Goal: Information Seeking & Learning: Learn about a topic

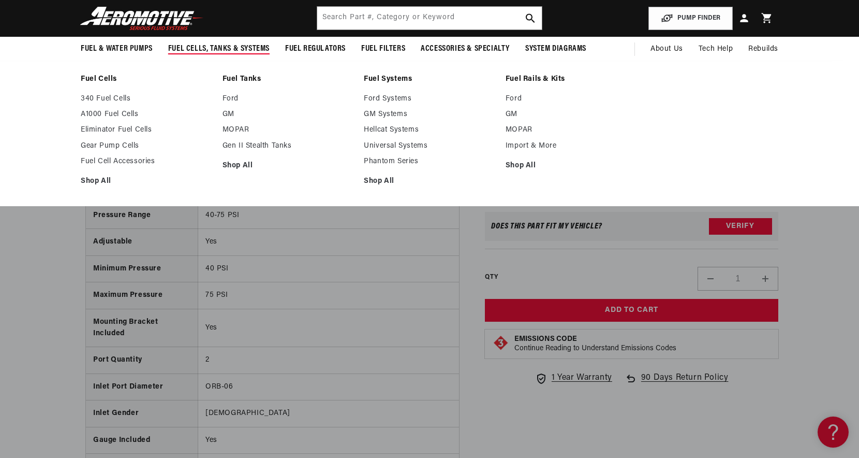
scroll to position [0, 656]
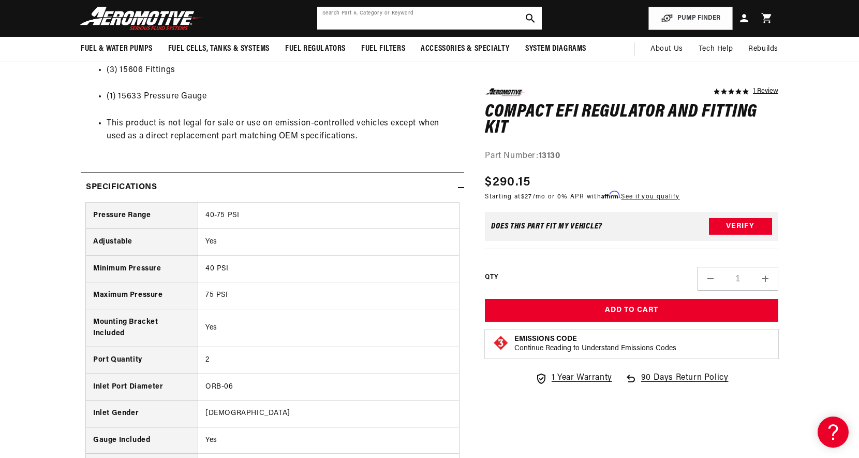
click at [350, 12] on input "text" at bounding box center [429, 18] width 225 height 23
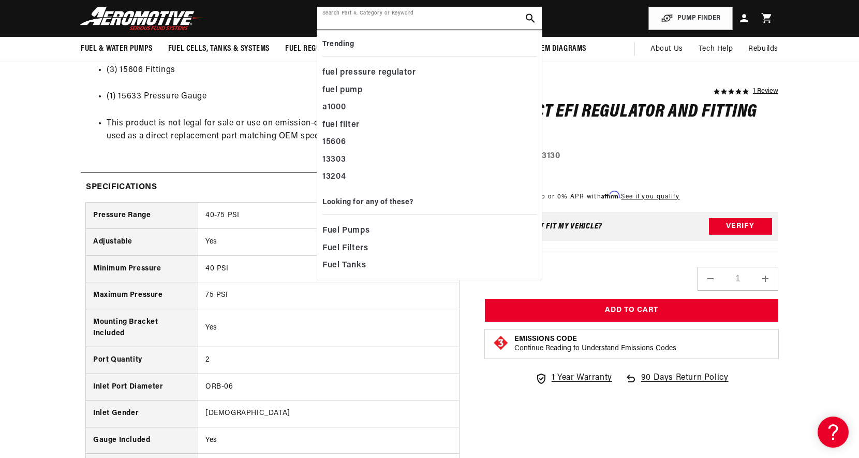
paste input "11104"
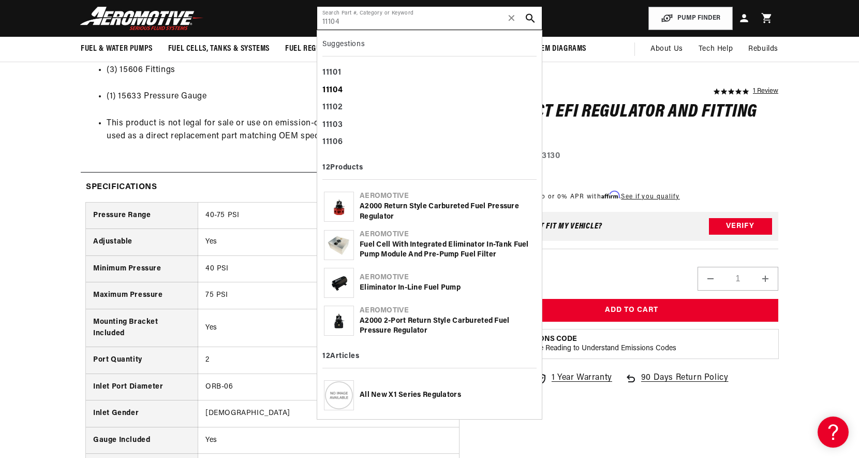
type input "11104"
click at [344, 91] on div "11104" at bounding box center [430, 91] width 214 height 18
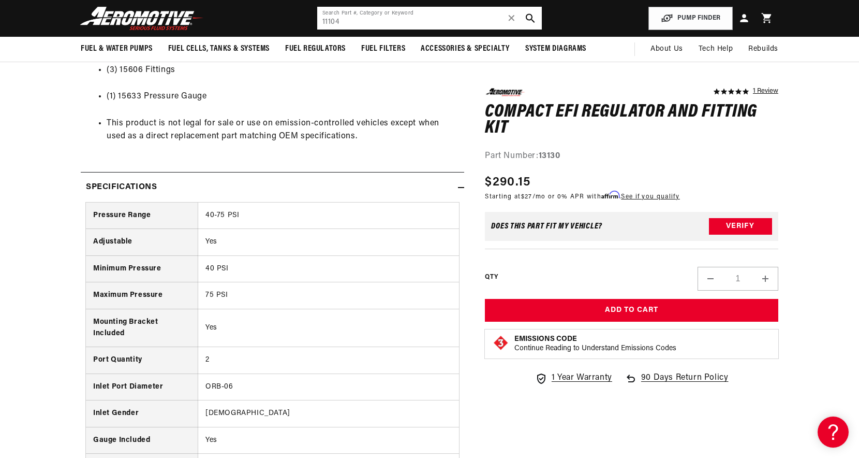
scroll to position [0, 1311]
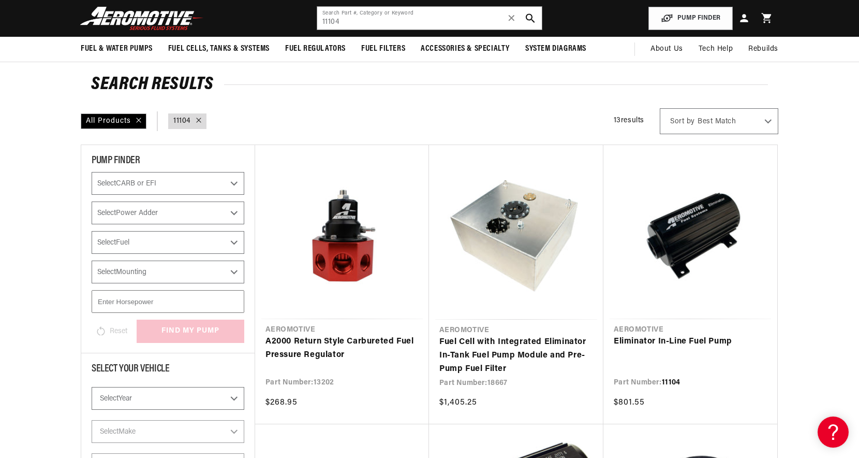
scroll to position [47, 0]
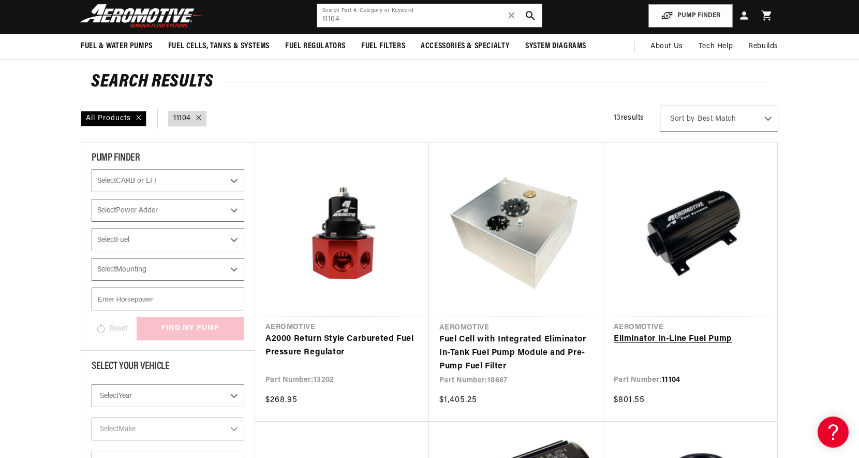
click at [698, 332] on link "Eliminator In-Line Fuel Pump" at bounding box center [690, 338] width 153 height 13
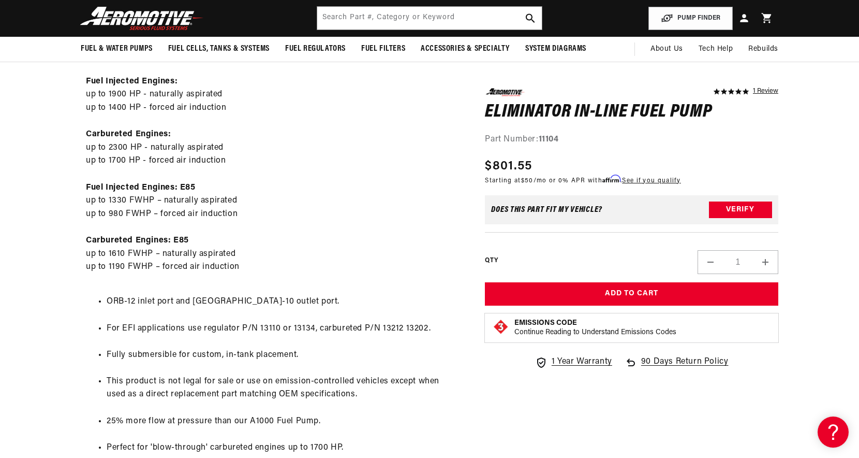
scroll to position [501, 0]
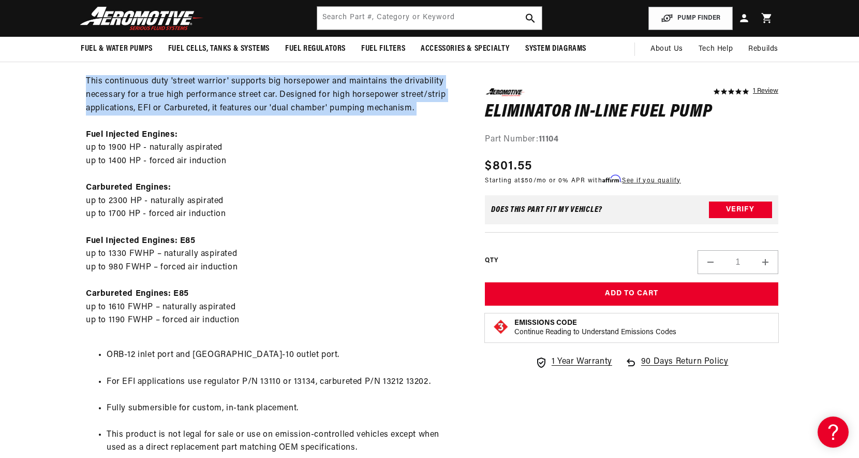
drag, startPoint x: 80, startPoint y: 79, endPoint x: 437, endPoint y: 115, distance: 359.5
click at [437, 115] on section "5.0 star rating 1 Review Eliminator In-Line Fuel Pump Eliminator In-Line Fuel P…" at bounding box center [430, 197] width 750 height 1130
copy div "This continuous duty 'street warrior' supports big horsepower and maintains the…"
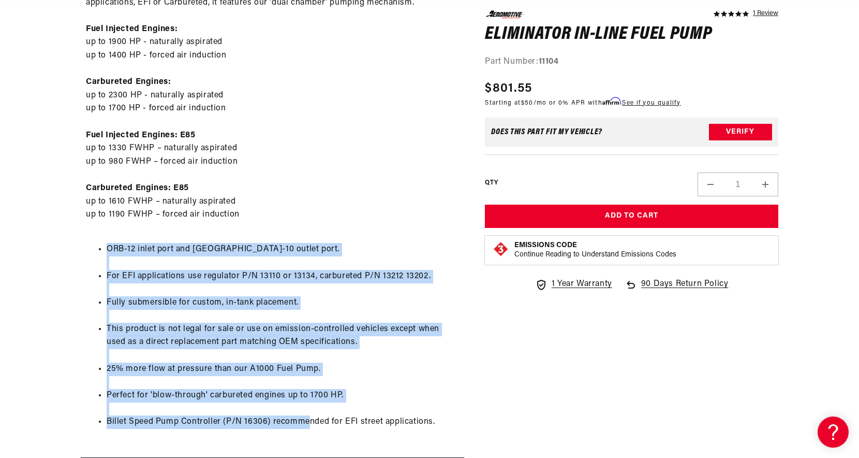
scroll to position [0, 656]
drag, startPoint x: 106, startPoint y: 246, endPoint x: 384, endPoint y: 399, distance: 317.2
click at [384, 399] on ul "ORB-12 inlet port and ORB-10 outlet port. For EFI applications use regulator P/…" at bounding box center [272, 336] width 373 height 212
copy ul "ORB-12 inlet port and ORB-10 outlet port. For EFI applications use regulator P/…"
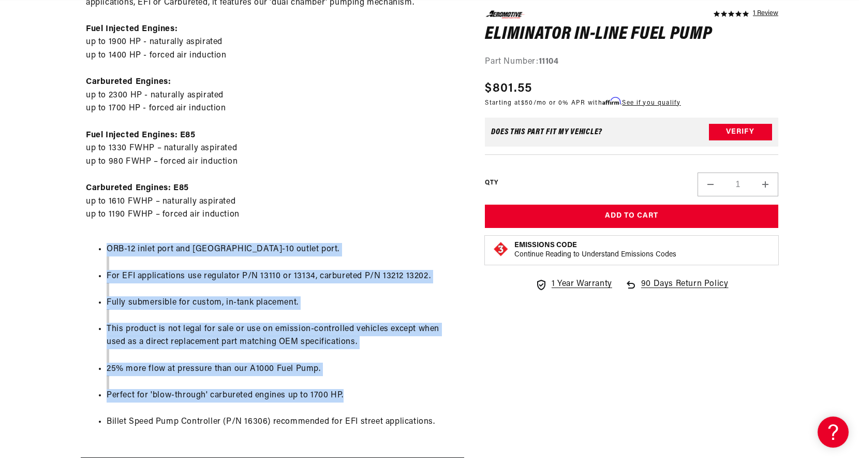
click at [267, 322] on ul "ORB-12 inlet port and ORB-10 outlet port. For EFI applications use regulator P/…" at bounding box center [272, 336] width 373 height 212
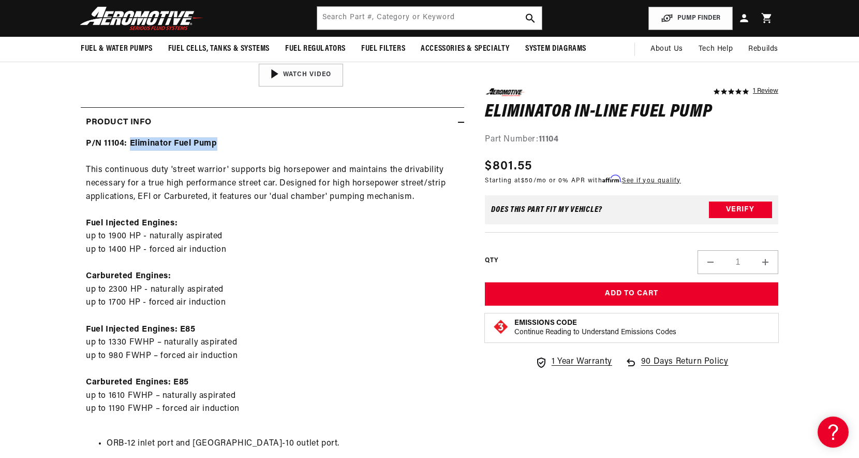
drag, startPoint x: 129, startPoint y: 144, endPoint x: 279, endPoint y: 144, distance: 149.1
click at [279, 144] on div "P/N 11104: Eliminator Fuel Pump This continuous duty 'street warrior' supports …" at bounding box center [273, 386] width 384 height 499
copy strong "Eliminator Fuel Pump"
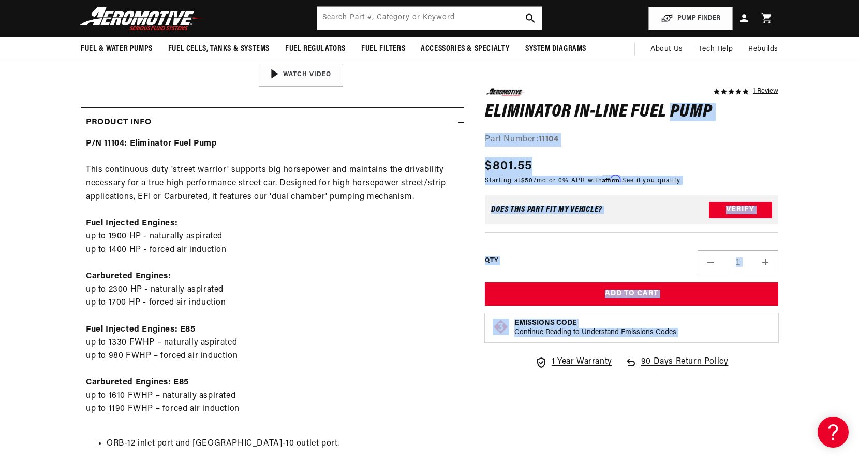
drag, startPoint x: 476, startPoint y: 112, endPoint x: 669, endPoint y: 114, distance: 193.1
click at [669, 114] on div "5.0 star rating 1 Review Eliminator In-Line Fuel Pump Eliminator In-Line Fuel P…" at bounding box center [621, 287] width 314 height 1113
click at [669, 114] on h1 "Eliminator In-Line Fuel Pump" at bounding box center [632, 112] width 294 height 17
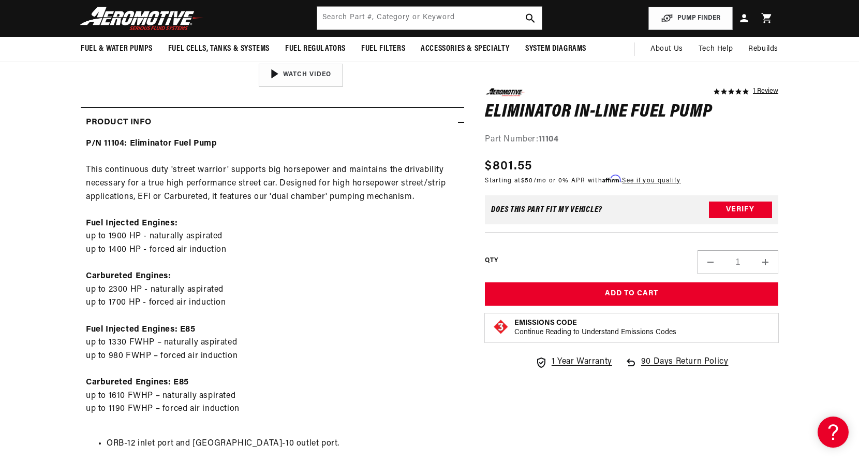
click at [669, 114] on h1 "Eliminator In-Line Fuel Pump" at bounding box center [632, 112] width 294 height 17
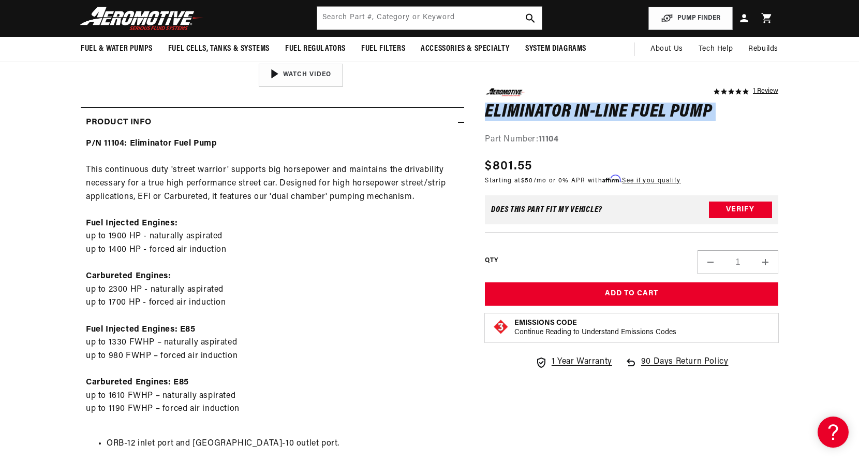
scroll to position [0, 1313]
click at [669, 114] on h1 "Eliminator In-Line Fuel Pump" at bounding box center [632, 112] width 294 height 17
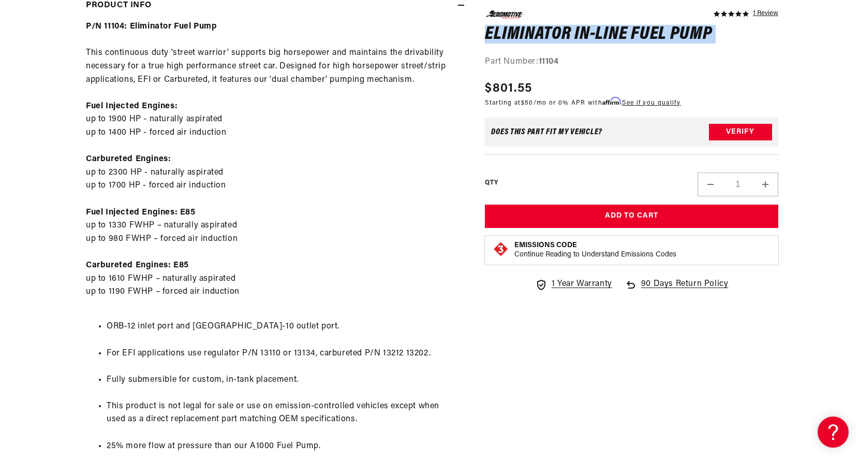
scroll to position [842, 0]
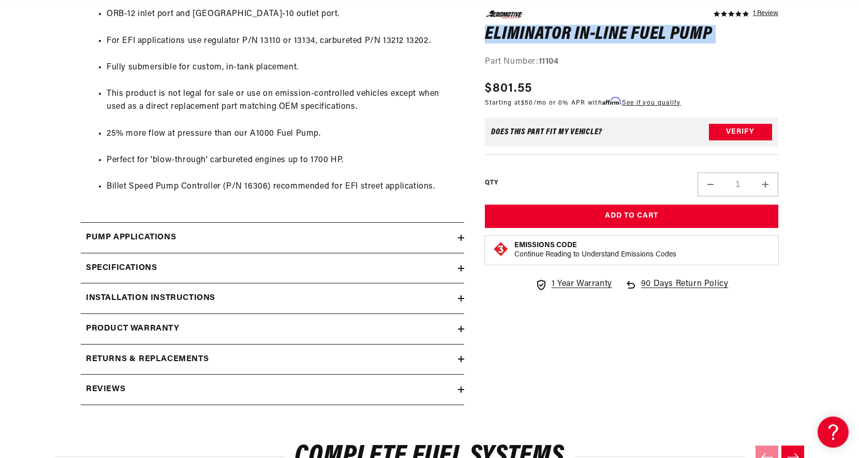
click at [301, 239] on div "Pump Applications" at bounding box center [269, 237] width 377 height 13
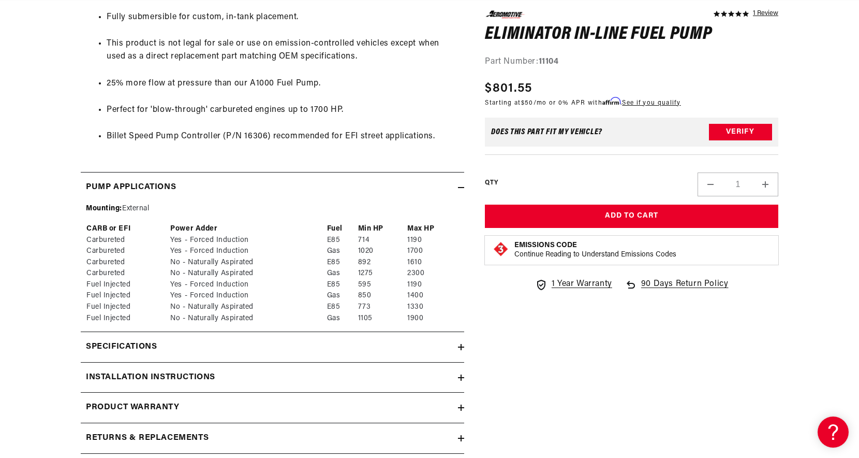
scroll to position [0, 0]
click at [270, 357] on summary "Specifications" at bounding box center [273, 347] width 384 height 30
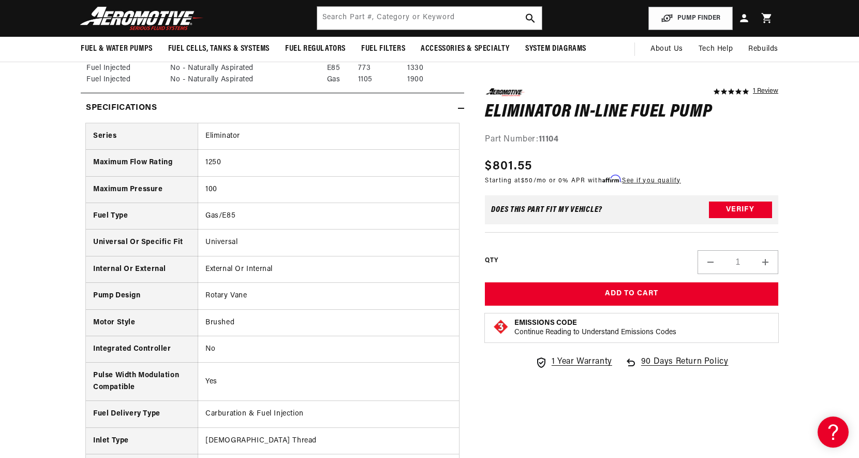
scroll to position [0, 656]
click at [435, 21] on input "text" at bounding box center [429, 18] width 225 height 23
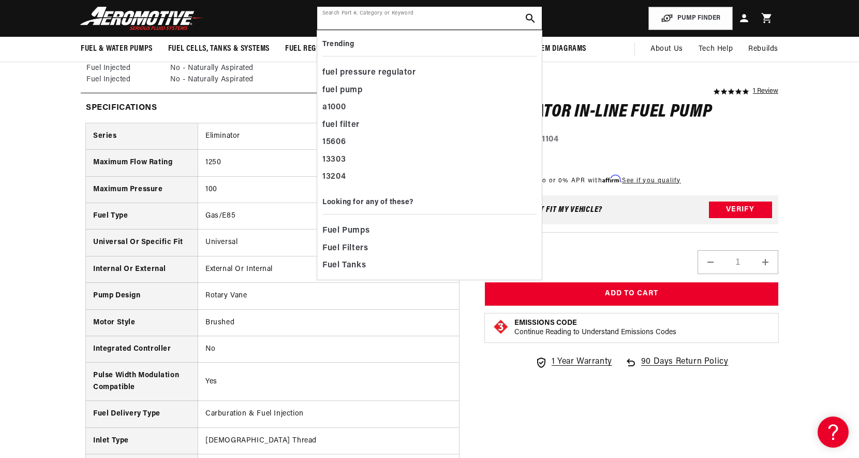
paste input "B003XVLPG6"
type input "B003XVLPG6"
paste input "11209"
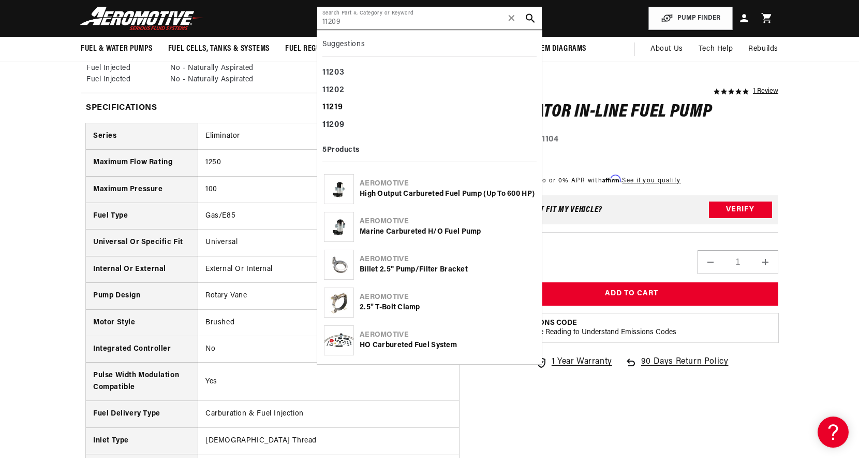
scroll to position [0, 0]
type input "11209"
click at [360, 125] on div "11209" at bounding box center [430, 125] width 214 height 18
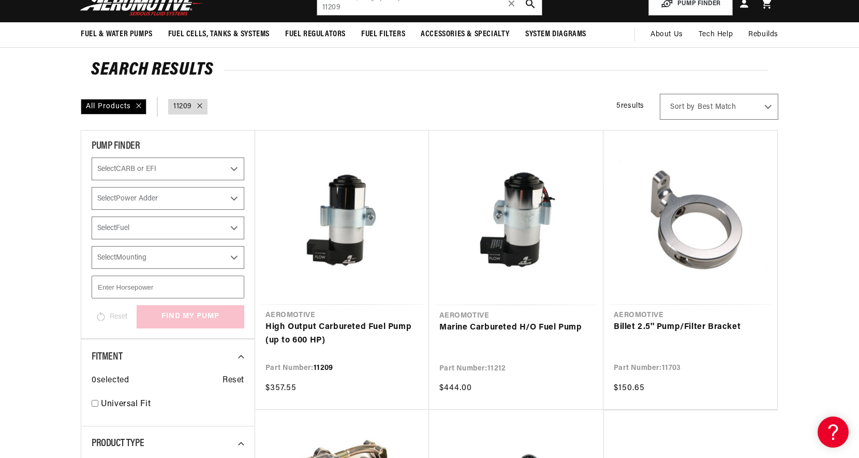
scroll to position [60, 0]
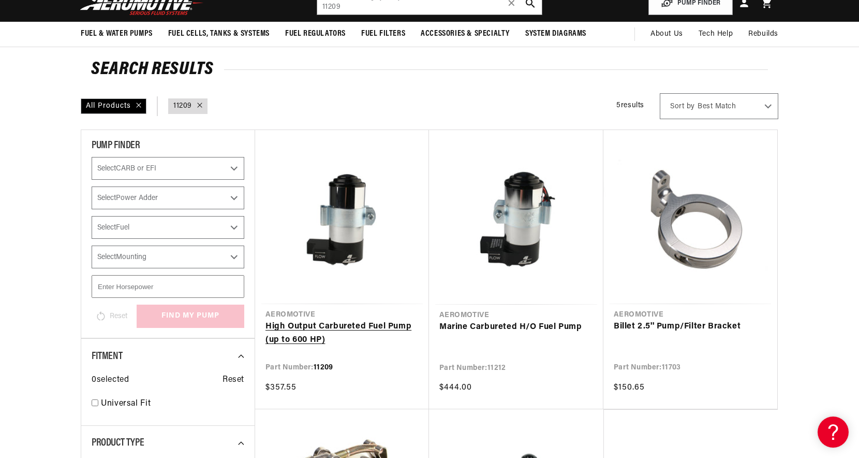
click at [352, 320] on link "High Output Carbureted Fuel Pump (up to 600 HP)" at bounding box center [342, 333] width 153 height 26
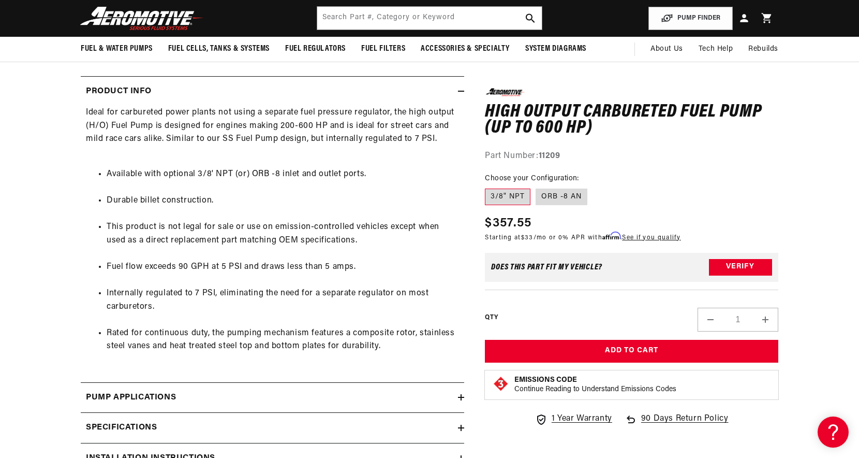
scroll to position [0, 1969]
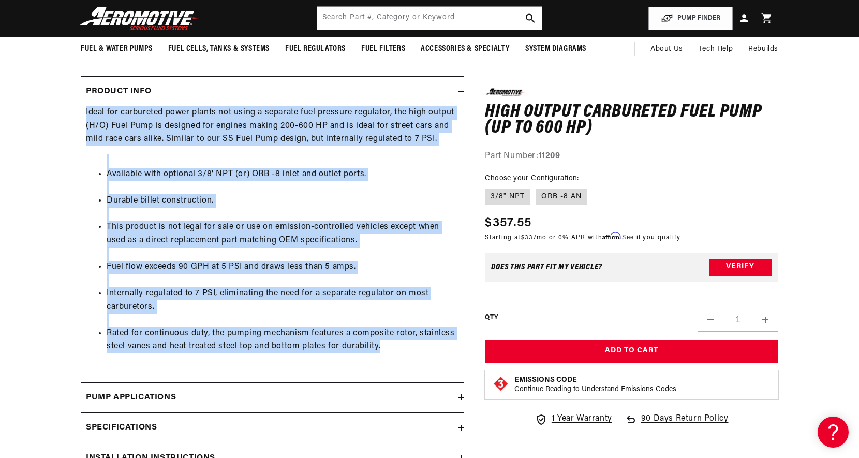
drag, startPoint x: 384, startPoint y: 350, endPoint x: 85, endPoint y: 109, distance: 384.4
click at [85, 109] on div "Ideal for carbureted power plants not using a separate fuel pressure regulator,…" at bounding box center [273, 236] width 384 height 260
copy div "Ideal for carbureted power plants not using a separate fuel pressure regulator,…"
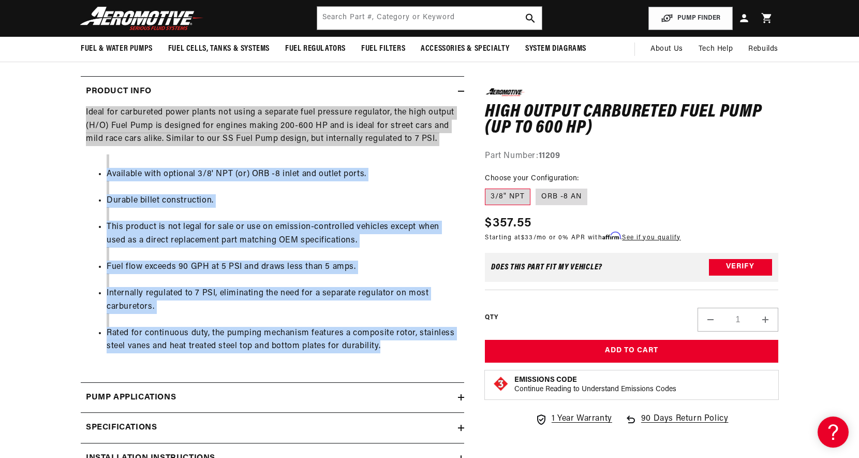
scroll to position [0, 656]
click at [321, 190] on ul "Available with optional 3/8' NPT (or) ORB -8 inlet and outlet ports. Durable bi…" at bounding box center [272, 260] width 373 height 212
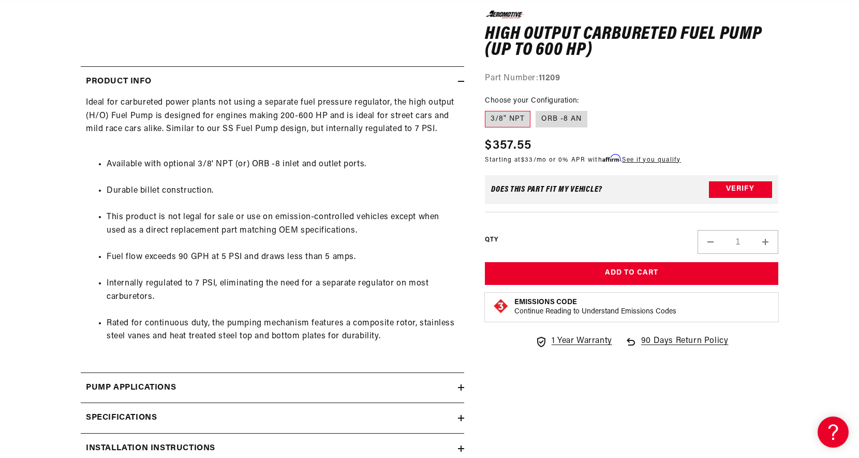
scroll to position [0, 0]
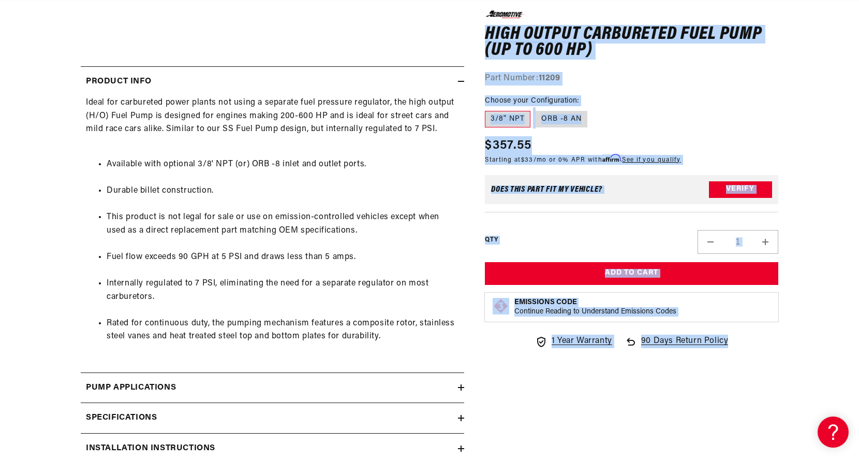
drag, startPoint x: 485, startPoint y: 31, endPoint x: 780, endPoint y: 33, distance: 295.1
click at [780, 33] on section "0.0 star rating Write a review High Output Carbureted Fuel Pump (up to 600 HP) …" at bounding box center [430, 110] width 750 height 860
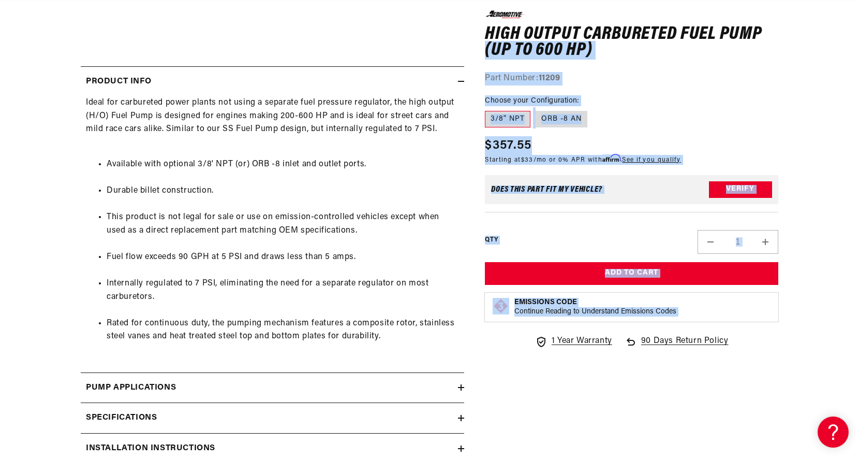
drag, startPoint x: 772, startPoint y: 35, endPoint x: 479, endPoint y: 39, distance: 292.5
click at [479, 39] on div "0.0 star rating Write a review High Output Carbureted Fuel Pump (up to 600 HP) …" at bounding box center [621, 112] width 314 height 844
click at [505, 33] on h1 "High Output Carbureted Fuel Pump (up to 600 HP)" at bounding box center [632, 42] width 294 height 33
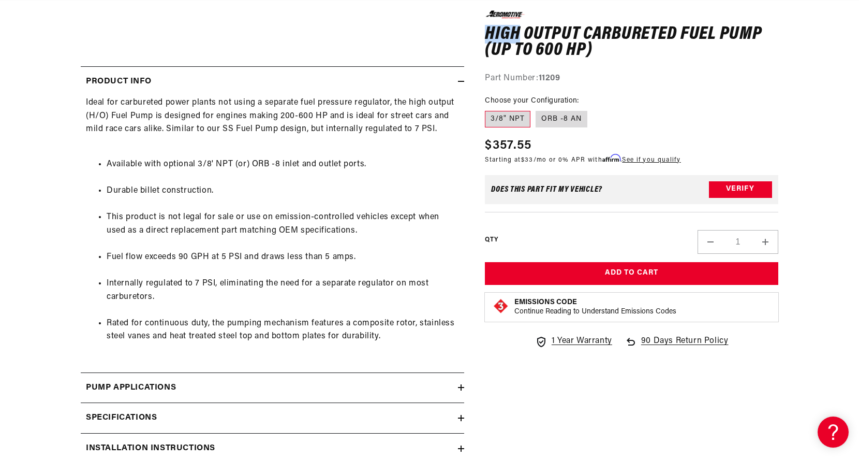
click at [505, 33] on h1 "High Output Carbureted Fuel Pump (up to 600 HP)" at bounding box center [632, 42] width 294 height 33
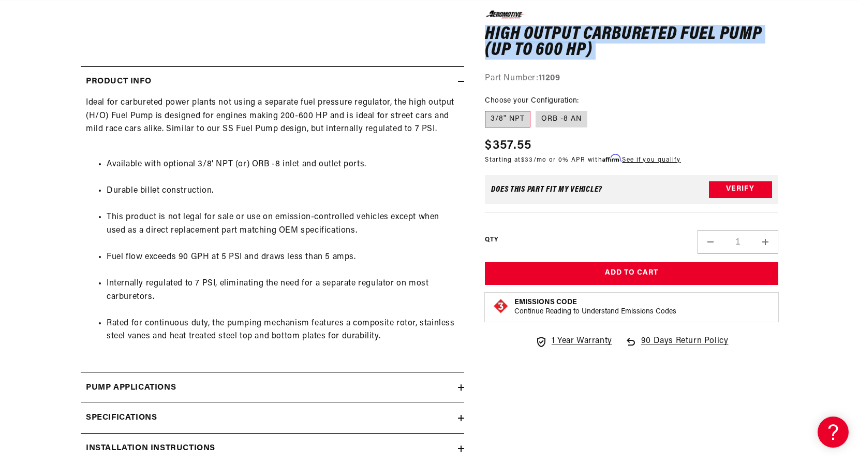
click at [505, 33] on h1 "High Output Carbureted Fuel Pump (up to 600 HP)" at bounding box center [632, 42] width 294 height 33
drag, startPoint x: 486, startPoint y: 30, endPoint x: 760, endPoint y: 24, distance: 274.4
click at [760, 26] on h1 "High Output Carbureted Fuel Pump (up to 600 HP)" at bounding box center [632, 42] width 294 height 33
copy h1 "High Output Carbureted Fuel Pump"
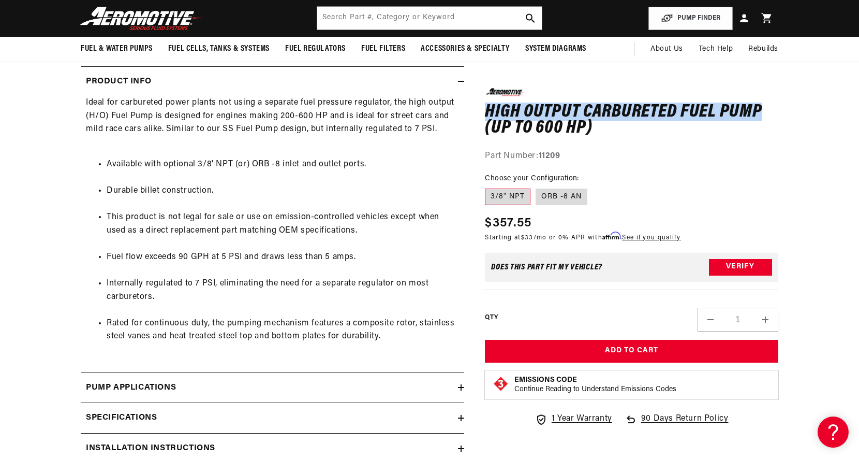
scroll to position [0, 0]
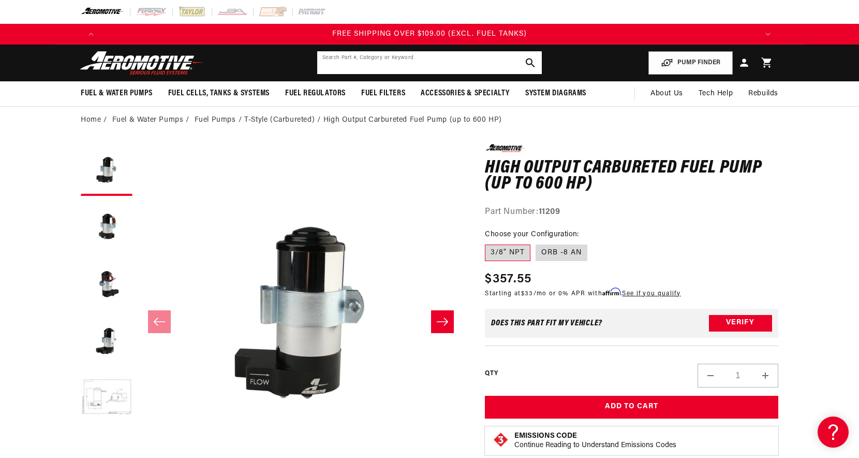
click at [343, 68] on input "text" at bounding box center [429, 62] width 225 height 23
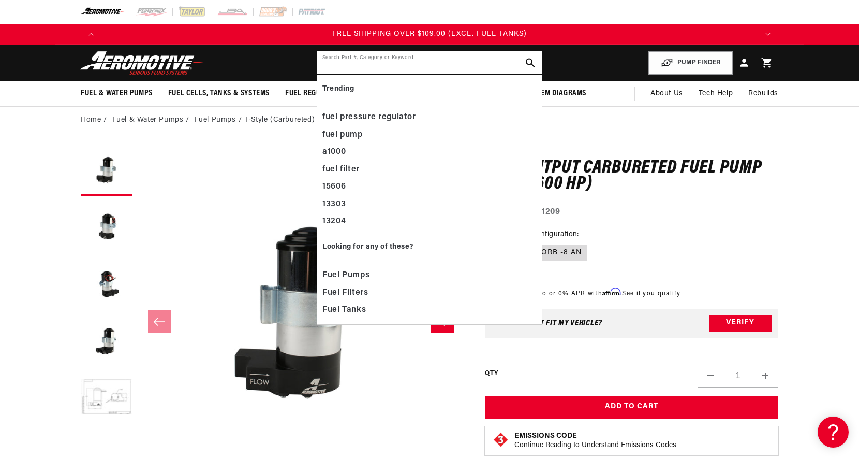
paste input "11203"
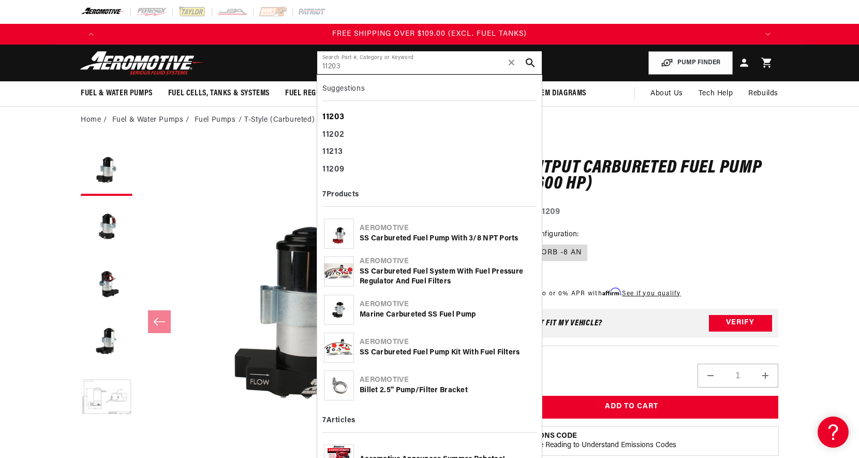
type input "11203"
click at [342, 120] on b "11203" at bounding box center [334, 117] width 22 height 8
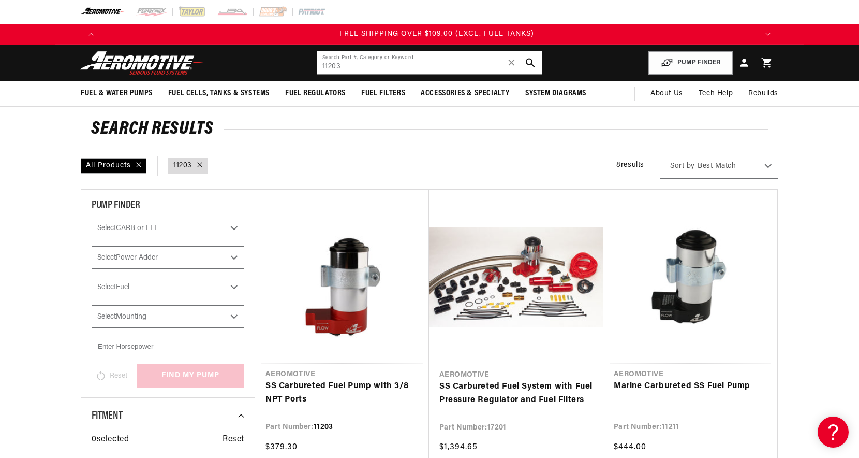
scroll to position [0, 1969]
click at [342, 379] on link "SS Carbureted Fuel Pump with 3/8 NPT Ports" at bounding box center [342, 392] width 153 height 26
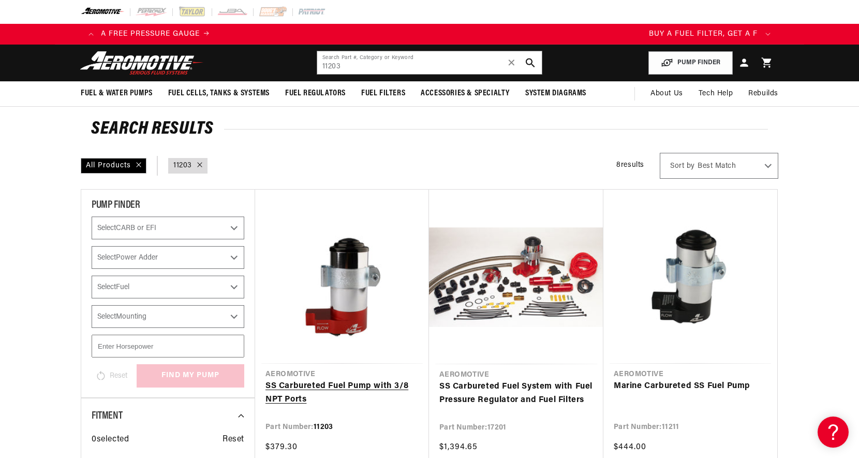
scroll to position [0, 125]
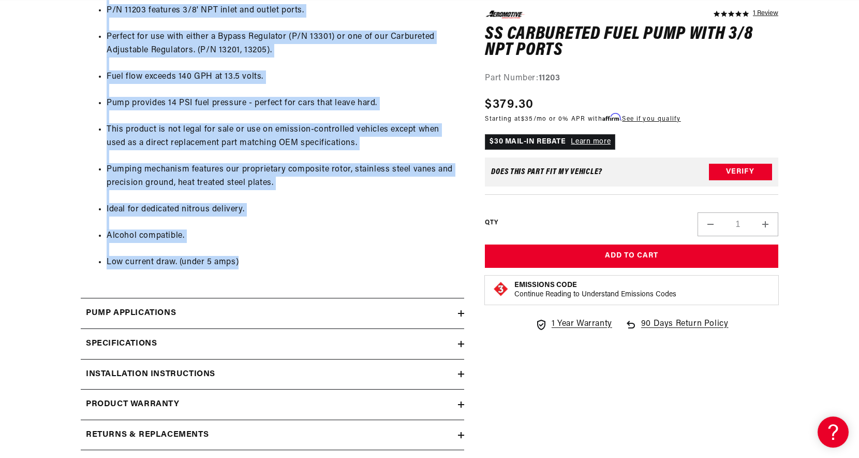
scroll to position [0, 656]
drag, startPoint x: 83, startPoint y: 202, endPoint x: 260, endPoint y: 261, distance: 186.1
click at [260, 261] on div "P/N 11203: SS Fuel Pump - 3/8 NPT flow exceeds 140 GPH at 13.5 volts A carburet…" at bounding box center [273, 86] width 384 height 392
copy div "A carbureted fuel pump that allows you to step up your performance by maintaini…"
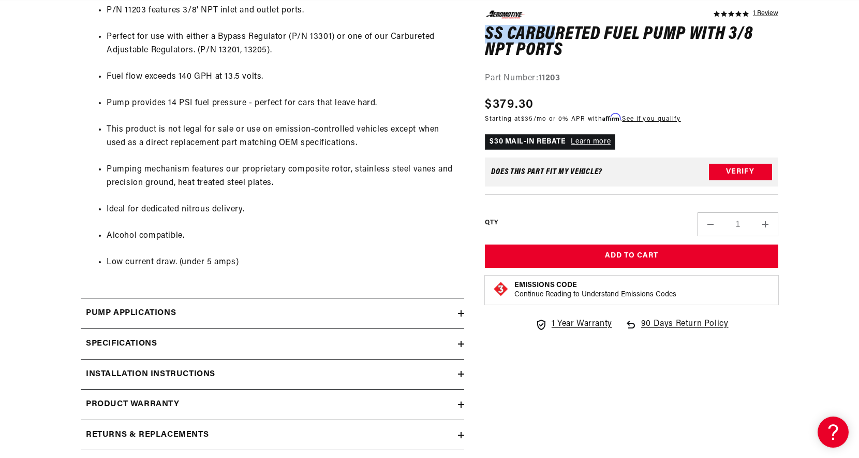
scroll to position [0, 0]
drag, startPoint x: 488, startPoint y: 35, endPoint x: 679, endPoint y: 27, distance: 191.7
click at [679, 27] on h1 "SS Carbureted Fuel Pump with 3/8 NPT Ports" at bounding box center [632, 42] width 294 height 33
drag, startPoint x: 688, startPoint y: 34, endPoint x: 487, endPoint y: 38, distance: 201.4
click at [487, 38] on h1 "SS Carbureted Fuel Pump with 3/8 NPT Ports" at bounding box center [632, 42] width 294 height 33
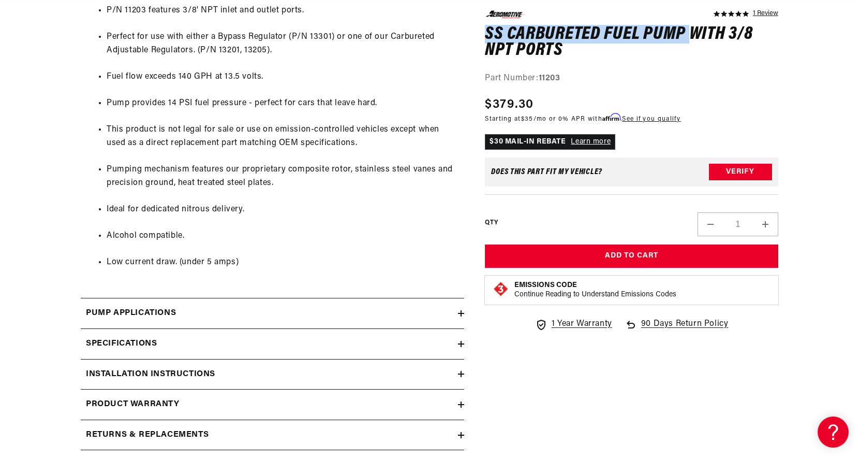
copy h1 "SS Carbureted Fuel Pump"
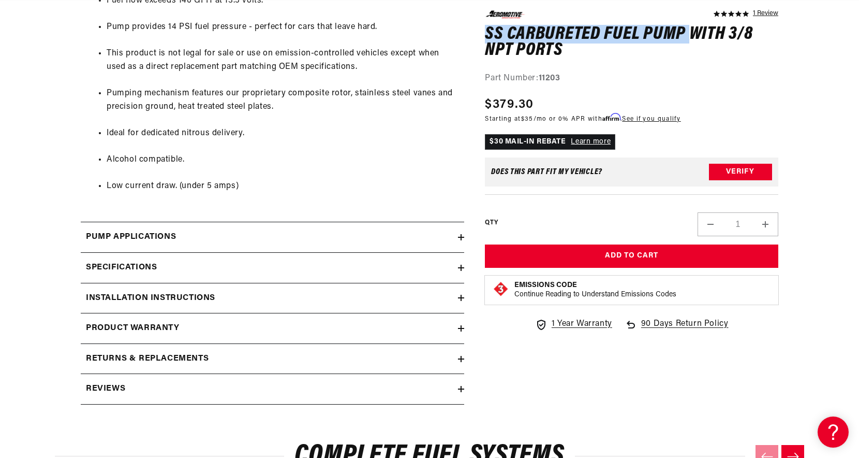
click at [180, 266] on div "Specifications" at bounding box center [269, 267] width 377 height 13
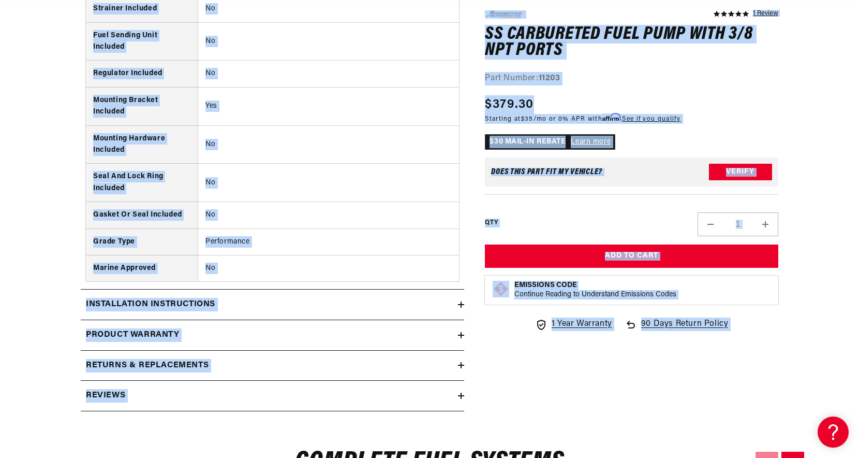
scroll to position [1728, 0]
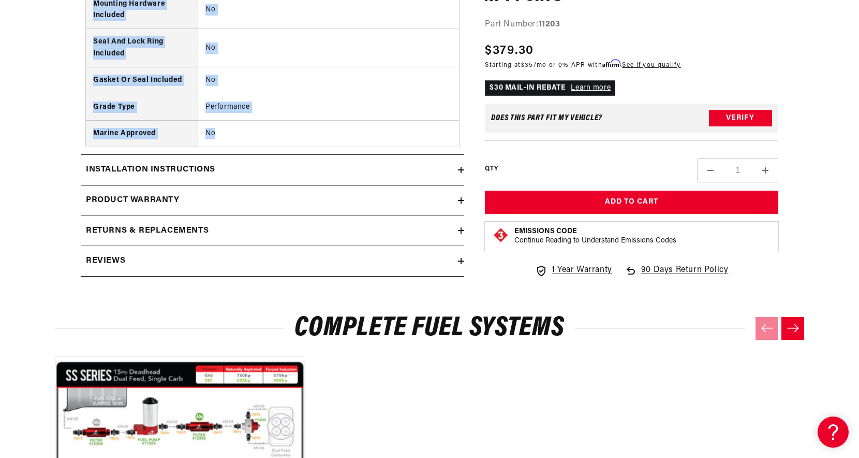
drag, startPoint x: 92, startPoint y: 188, endPoint x: 223, endPoint y: 133, distance: 141.5
copy tbody "Series SS Maximum Flow Rating 140 GPH Maximum Pressure 20 Fuel Type Gas/E85 Uni…"
